Goal: Transaction & Acquisition: Download file/media

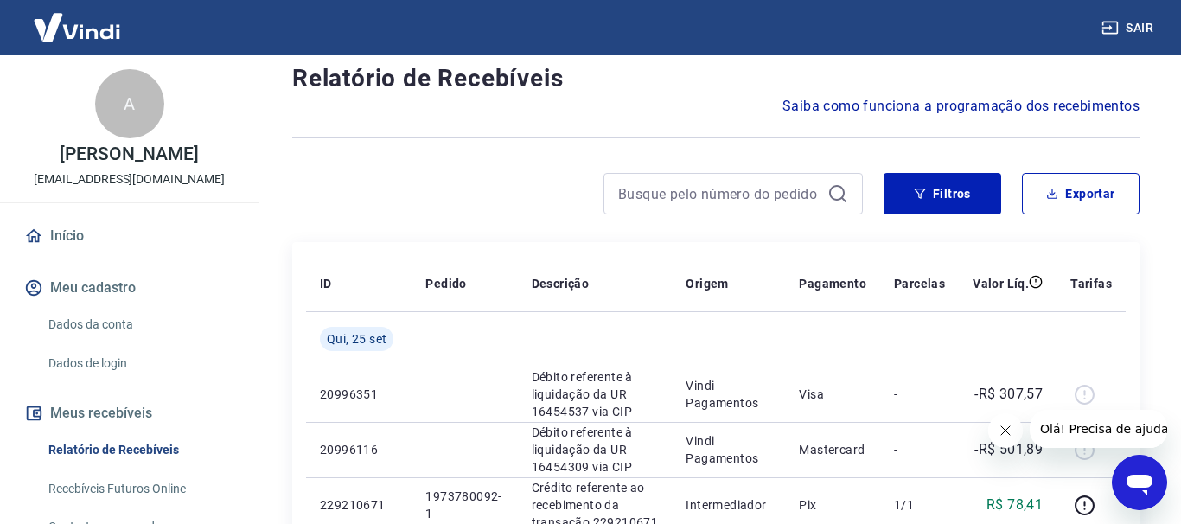
scroll to position [88, 0]
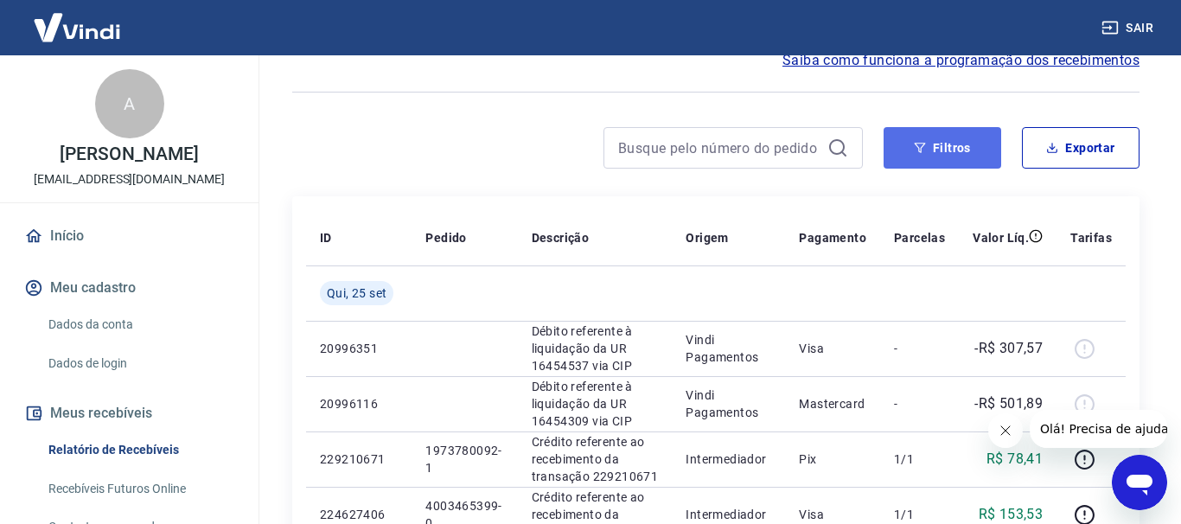
click at [923, 150] on icon "button" at bounding box center [920, 148] width 12 height 12
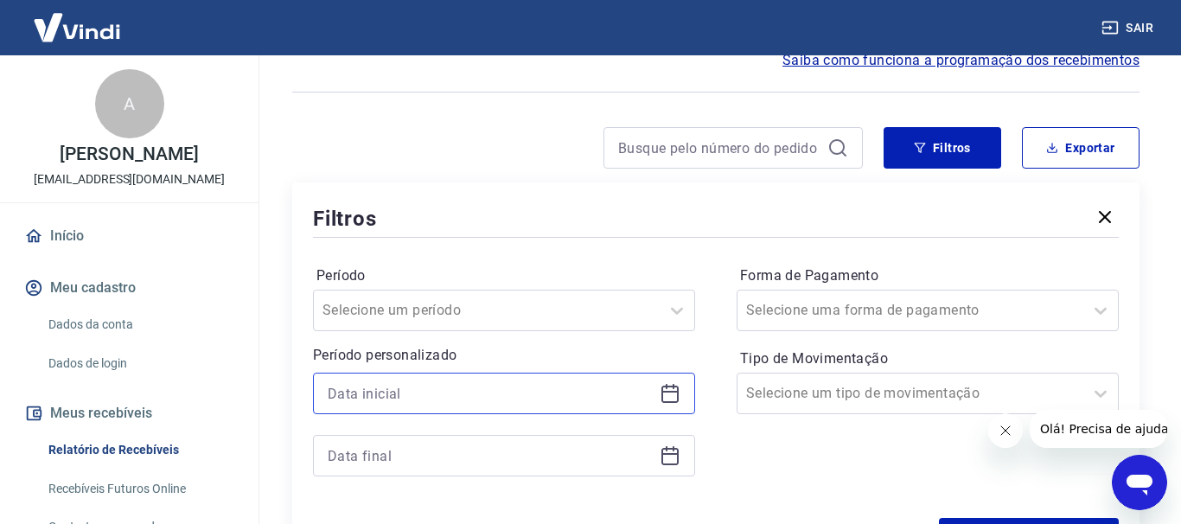
click at [537, 393] on input at bounding box center [490, 393] width 325 height 26
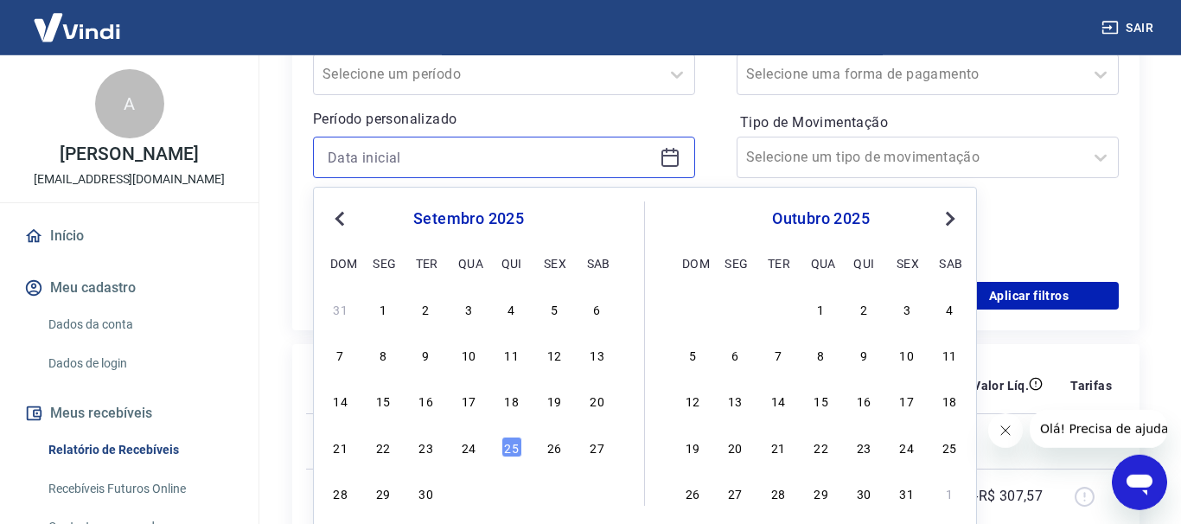
scroll to position [353, 0]
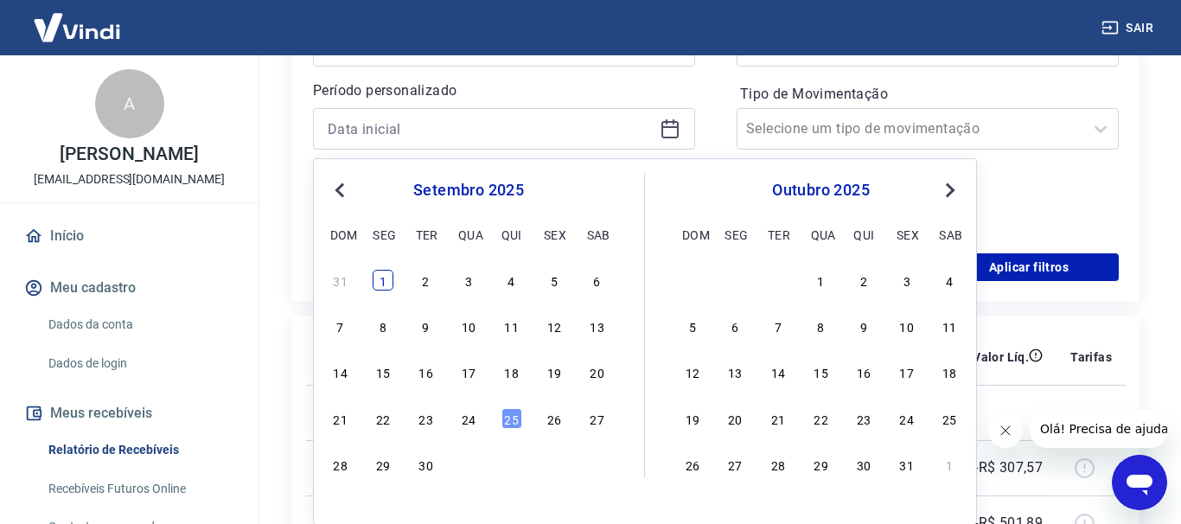
click at [380, 287] on div "1" at bounding box center [383, 280] width 21 height 21
click at [380, 287] on div "Filtros Período Selecione um período Período personalizado Previous Month Next …" at bounding box center [715, 110] width 847 height 384
type input "[DATE]"
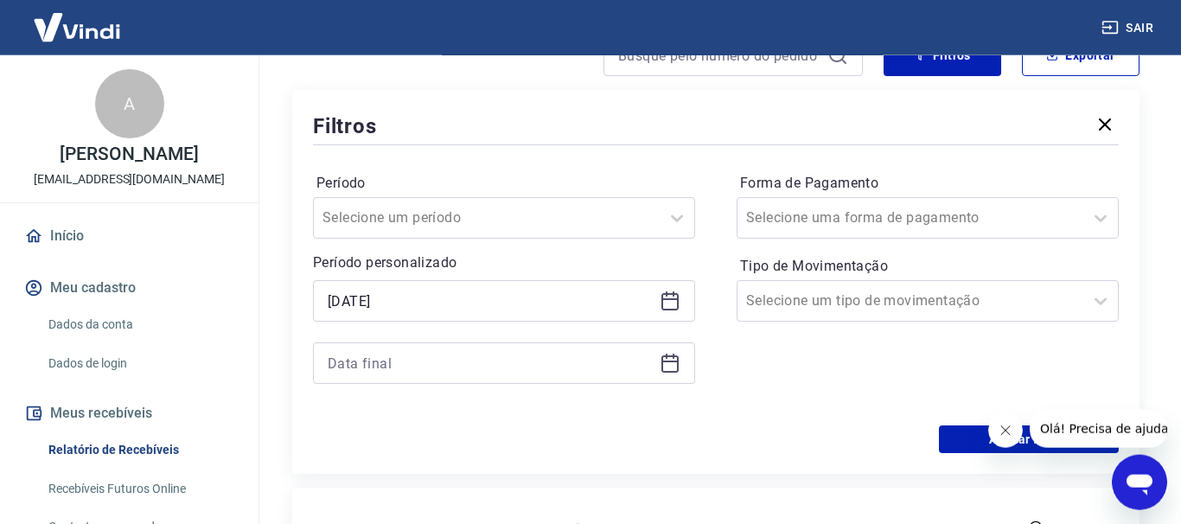
scroll to position [176, 0]
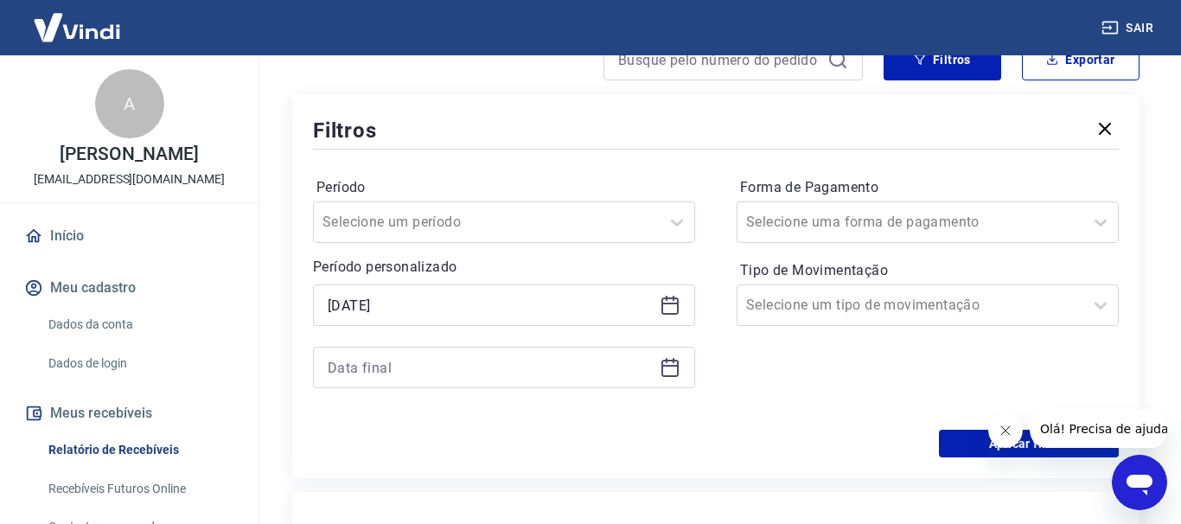
click at [676, 367] on icon at bounding box center [670, 367] width 21 height 21
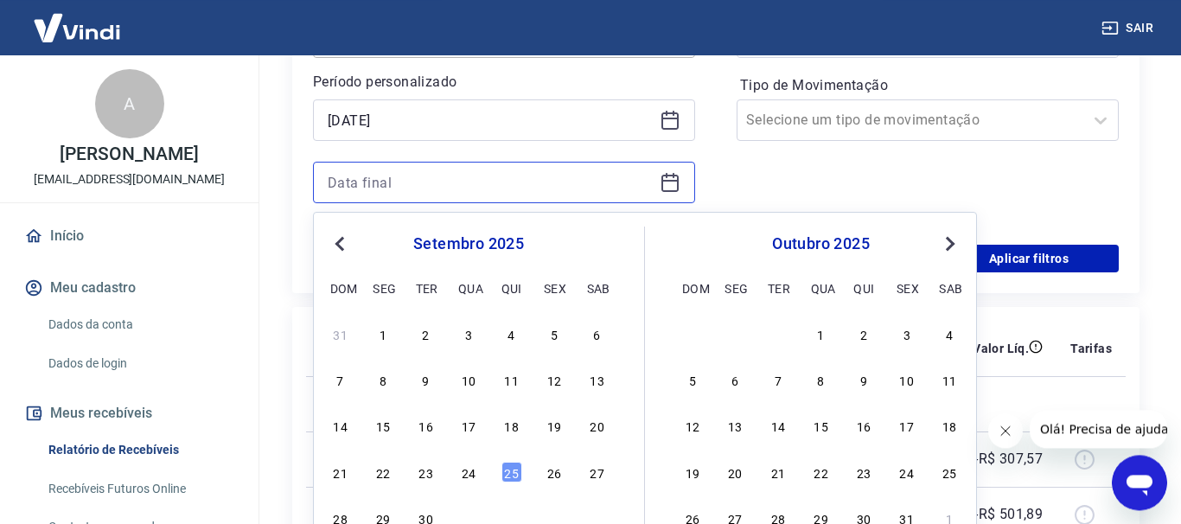
scroll to position [529, 0]
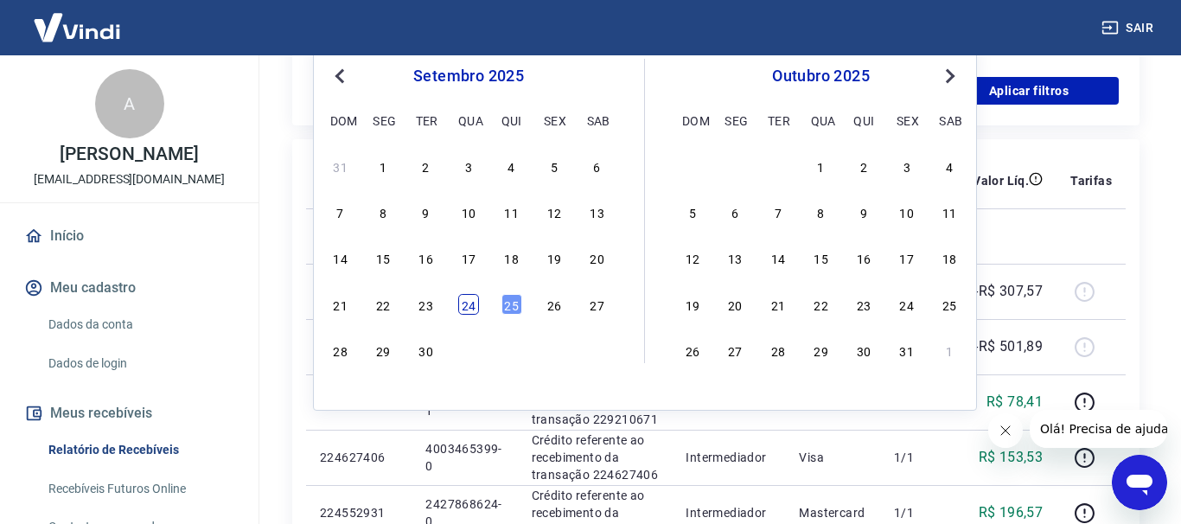
click at [464, 310] on div "24" at bounding box center [468, 304] width 21 height 21
type input "[DATE]"
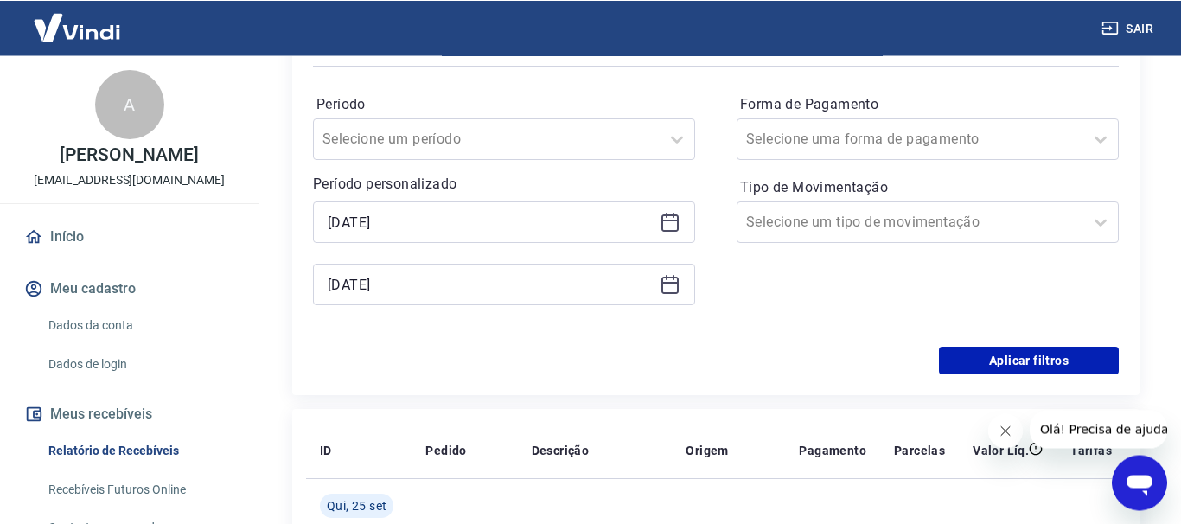
scroll to position [265, 0]
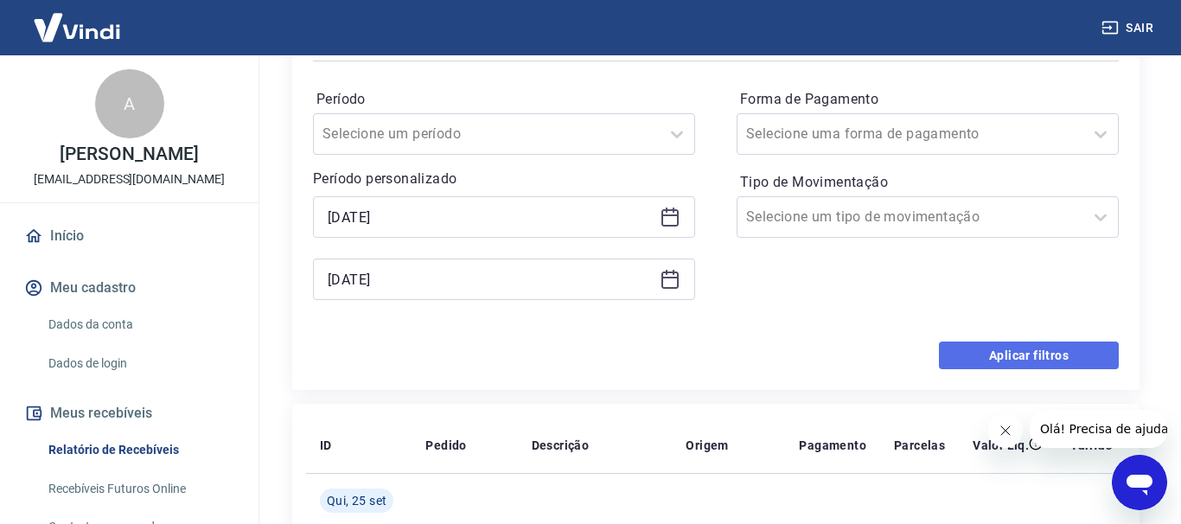
click at [995, 352] on button "Aplicar filtros" at bounding box center [1029, 356] width 180 height 28
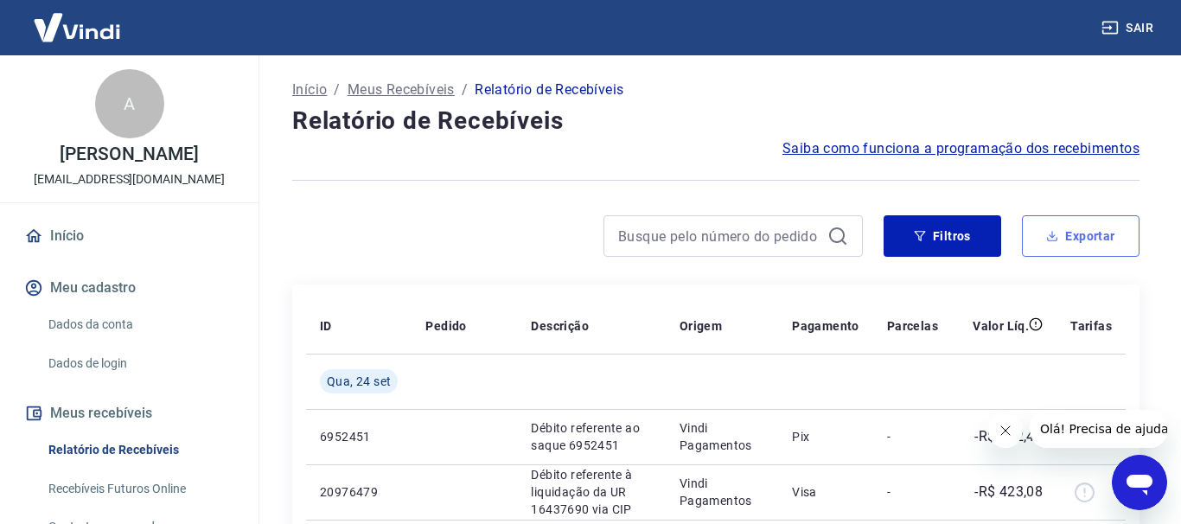
click at [1089, 229] on button "Exportar" at bounding box center [1081, 236] width 118 height 42
type input "[DATE]"
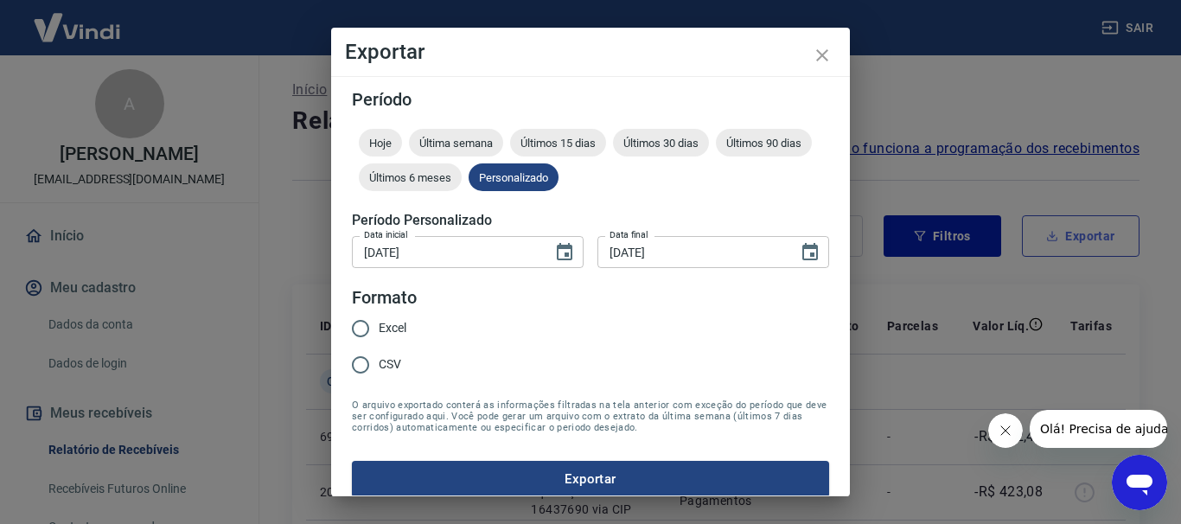
type input "[DATE]"
click at [389, 327] on span "Excel" at bounding box center [393, 328] width 28 height 18
click at [379, 327] on input "Excel" at bounding box center [360, 328] width 36 height 36
radio input "true"
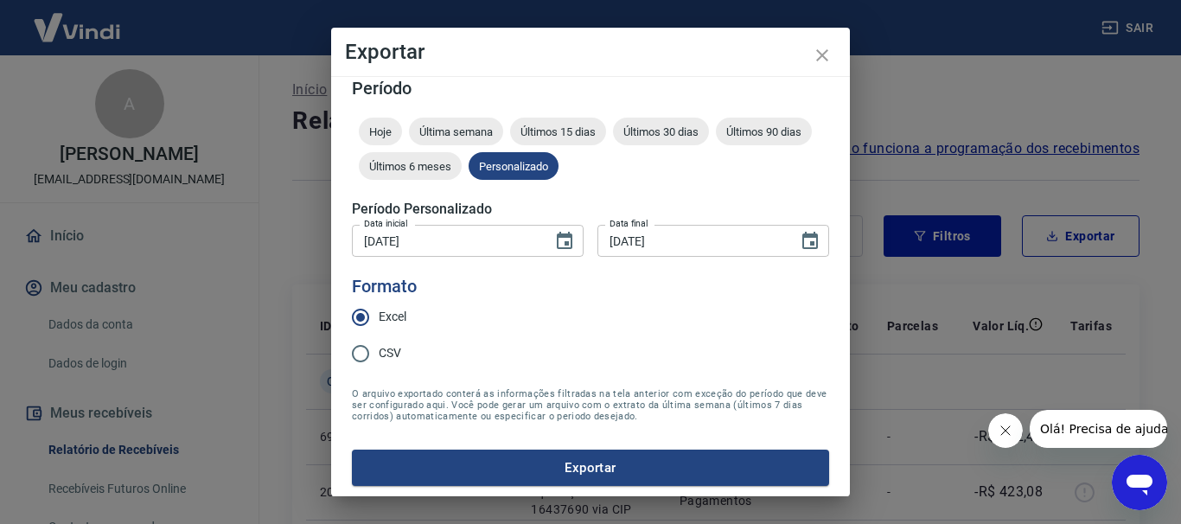
scroll to position [16, 0]
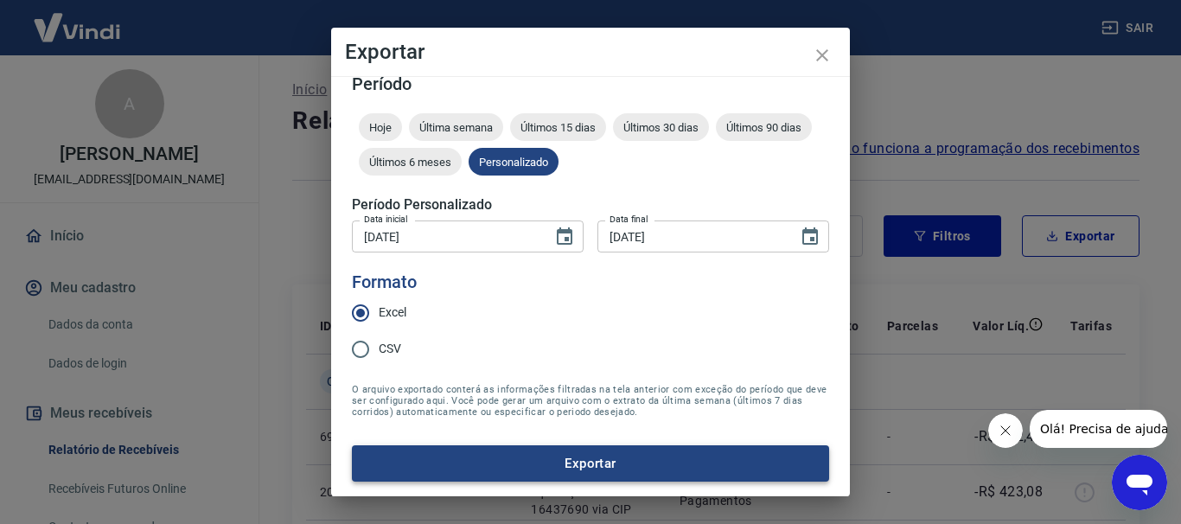
click at [675, 460] on button "Exportar" at bounding box center [590, 463] width 477 height 36
